Goal: Transaction & Acquisition: Purchase product/service

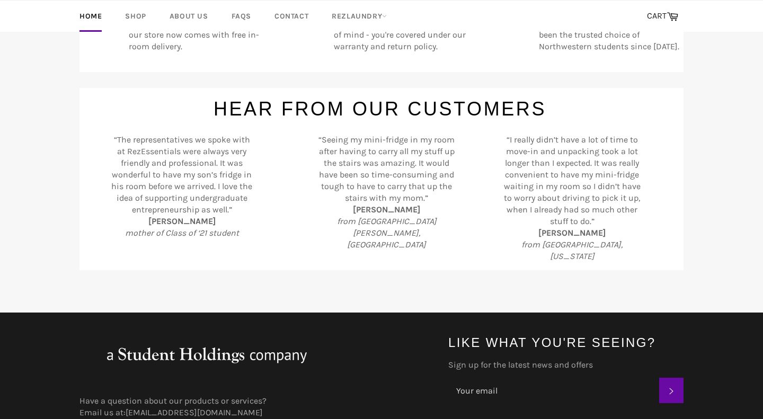
scroll to position [497, 0]
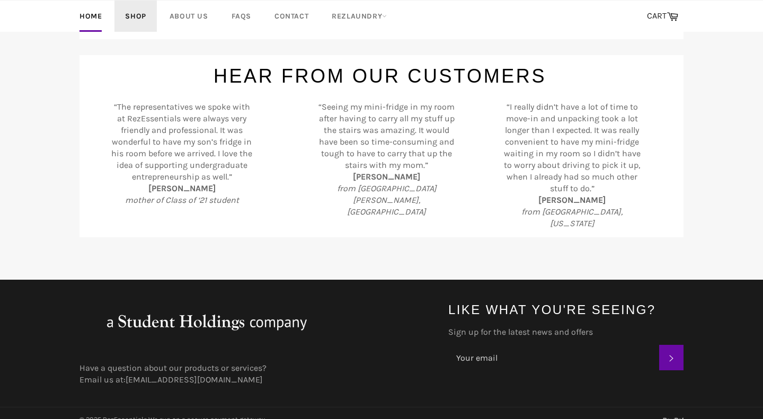
click at [147, 20] on link "Shop" at bounding box center [136, 16] width 42 height 31
